Goal: Go to known website: Access a specific website the user already knows

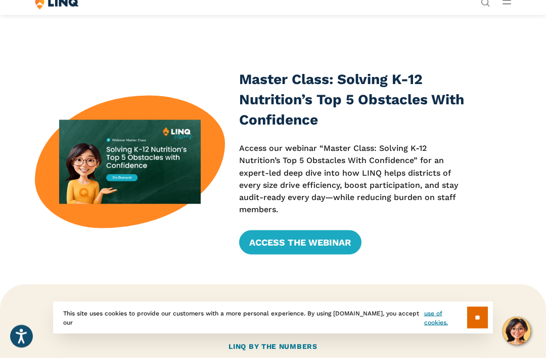
scroll to position [210, 0]
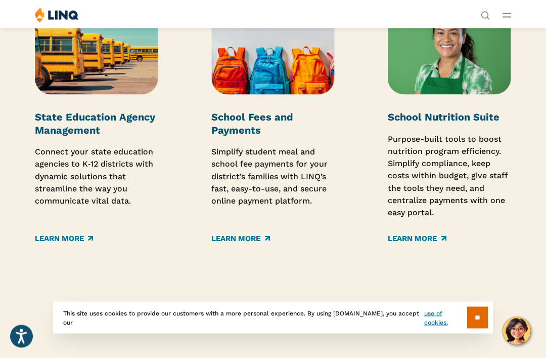
click at [473, 328] on input "**" at bounding box center [477, 317] width 21 height 22
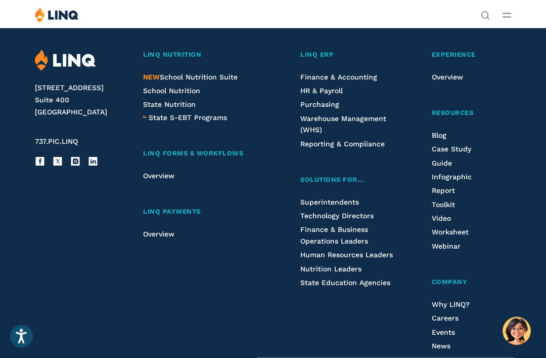
scroll to position [2431, 0]
click at [193, 86] on span "School Nutrition" at bounding box center [171, 90] width 57 height 8
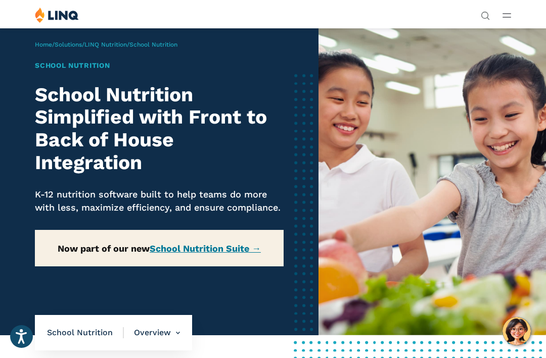
click at [509, 10] on button "Open Main Menu" at bounding box center [507, 15] width 9 height 11
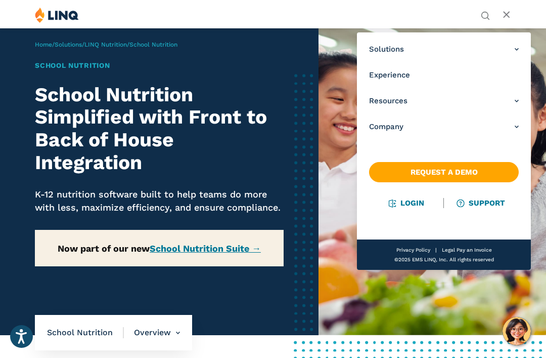
click at [417, 206] on link "Login" at bounding box center [406, 202] width 35 height 9
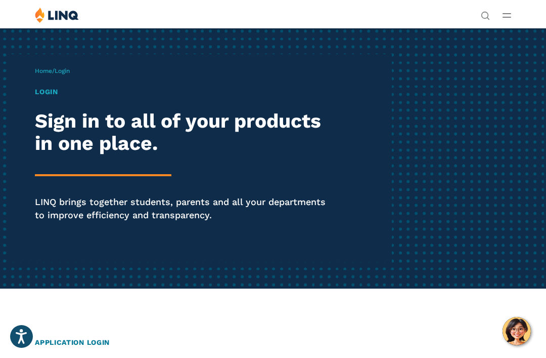
click at [57, 88] on h1 "Login" at bounding box center [185, 91] width 300 height 11
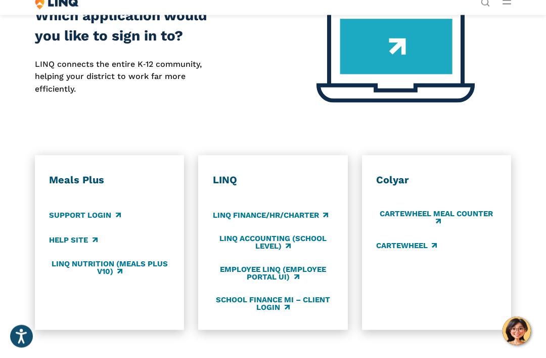
scroll to position [354, 0]
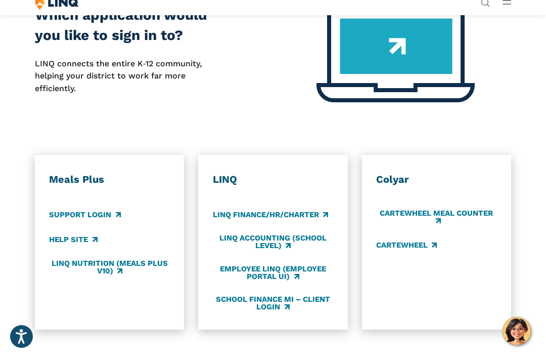
click at [317, 237] on link "LINQ Accounting (school level)" at bounding box center [273, 242] width 120 height 17
